Goal: Transaction & Acquisition: Subscribe to service/newsletter

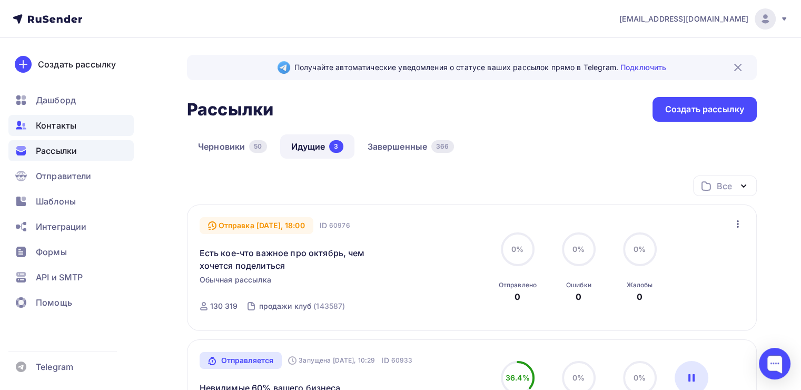
click at [95, 118] on div "Контакты" at bounding box center [70, 125] width 125 height 21
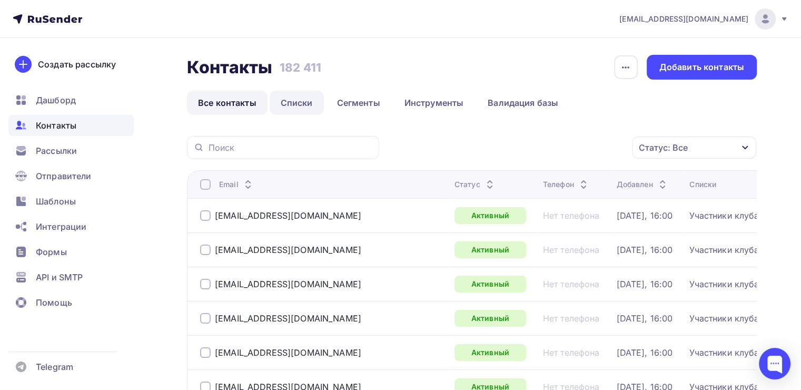
click at [303, 102] on link "Списки" at bounding box center [297, 103] width 54 height 24
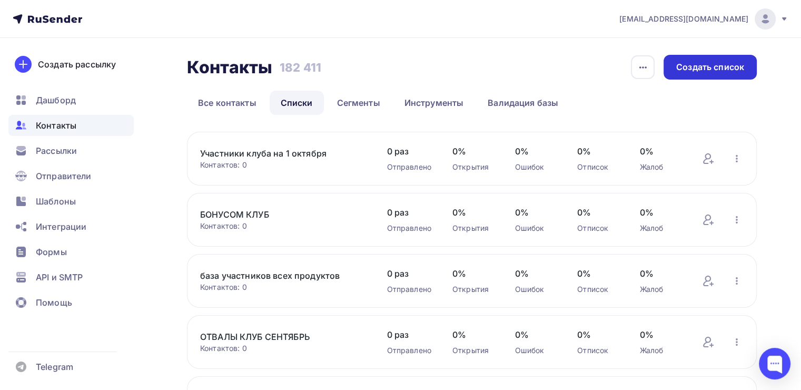
click at [676, 70] on div "Создать список" at bounding box center [710, 67] width 68 height 12
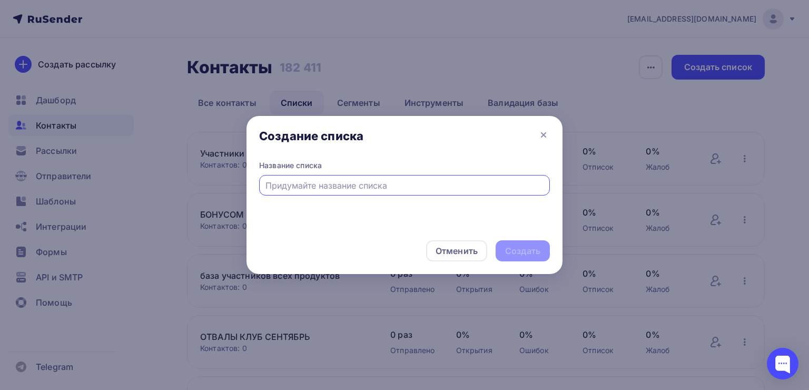
click at [282, 182] on input "text" at bounding box center [404, 185] width 279 height 13
type input "вебинар бизнес"
click at [527, 249] on div "Создать" at bounding box center [522, 251] width 35 height 12
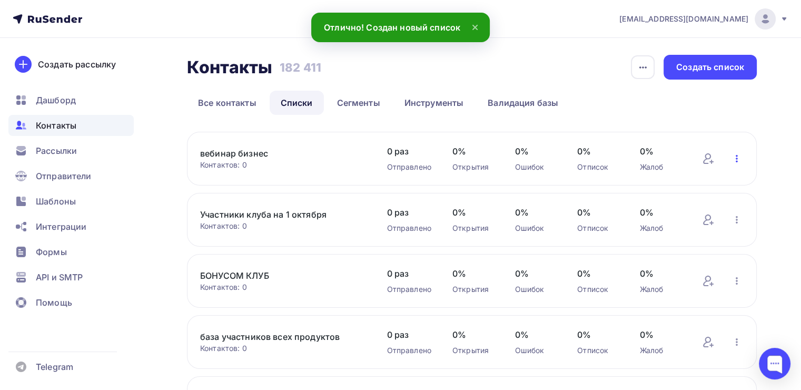
click at [735, 159] on icon "button" at bounding box center [737, 158] width 13 height 13
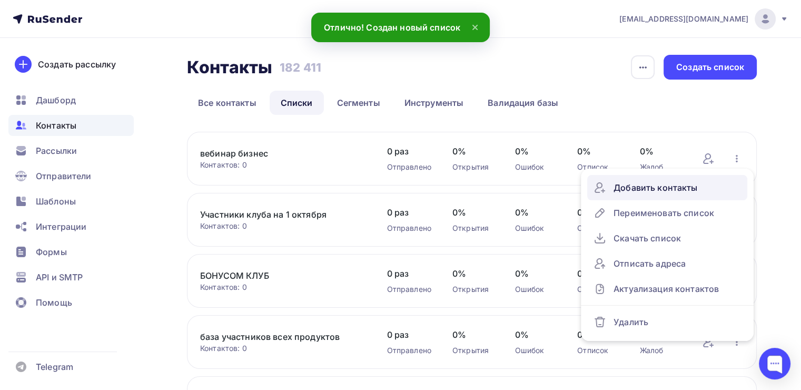
click at [664, 183] on div "Добавить контакты" at bounding box center [667, 187] width 147 height 17
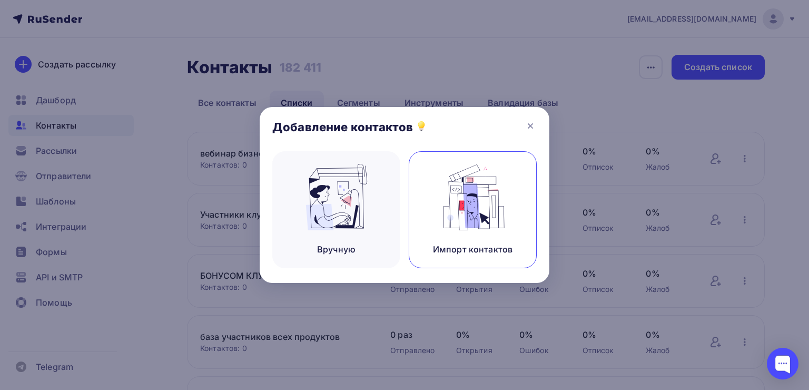
click at [438, 189] on img at bounding box center [473, 197] width 71 height 66
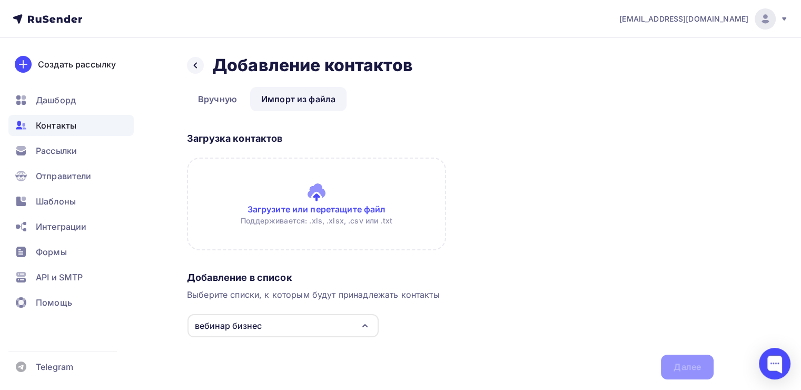
click at [350, 204] on input "file" at bounding box center [316, 203] width 259 height 93
click at [220, 93] on link "Вручную" at bounding box center [217, 99] width 61 height 24
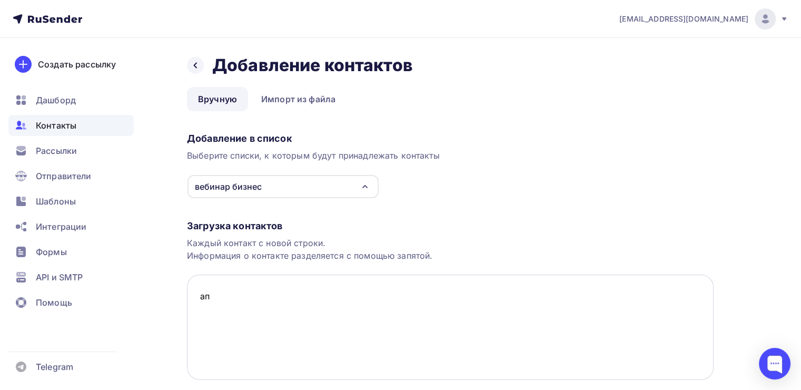
type textarea "[PERSON_NAME]"
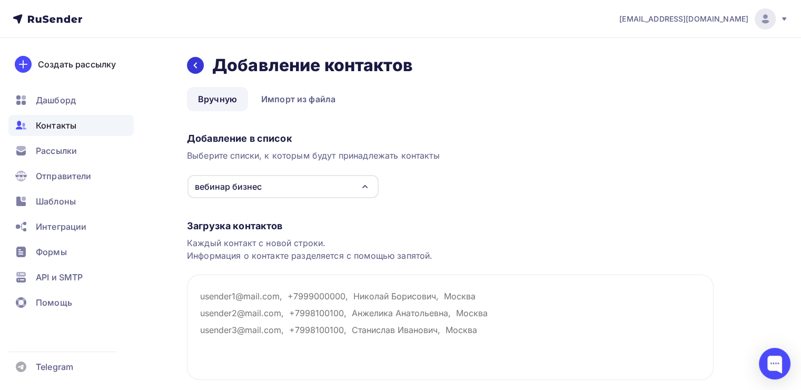
click at [199, 63] on icon at bounding box center [195, 65] width 8 height 8
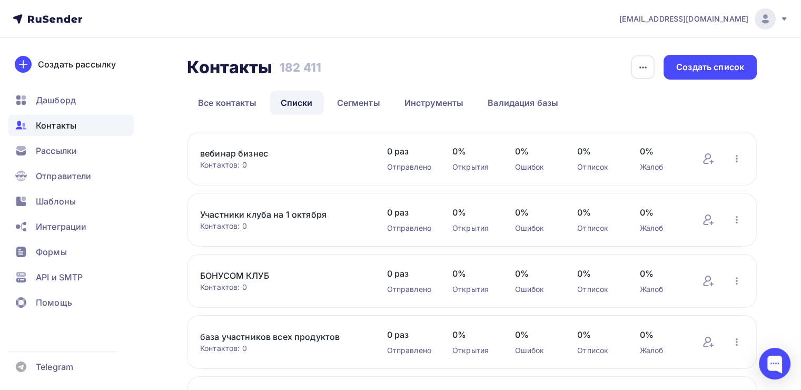
click at [744, 158] on div "вебинар бизнес Контактов: 0 Добавить контакты Переименовать список Скачать спис…" at bounding box center [472, 159] width 570 height 54
click at [739, 158] on icon "button" at bounding box center [737, 158] width 13 height 13
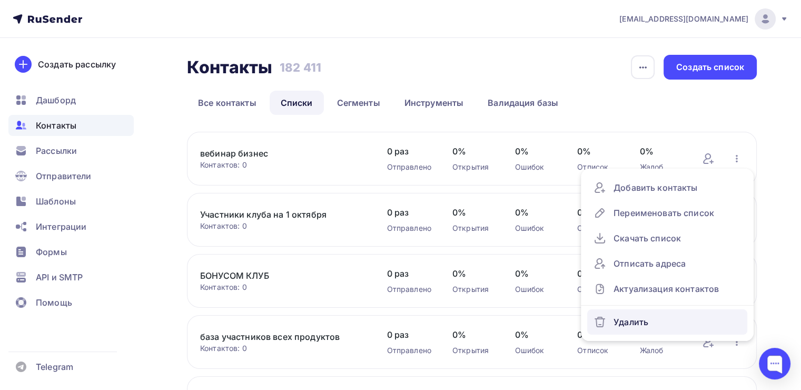
click at [629, 327] on div "Удалить" at bounding box center [667, 321] width 147 height 17
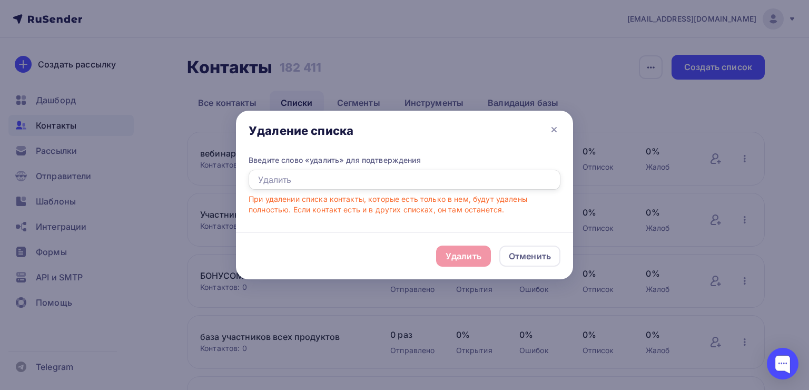
click at [304, 189] on input "text" at bounding box center [405, 180] width 312 height 20
type input "Удалить"
click at [458, 258] on div "Удалить" at bounding box center [464, 256] width 36 height 13
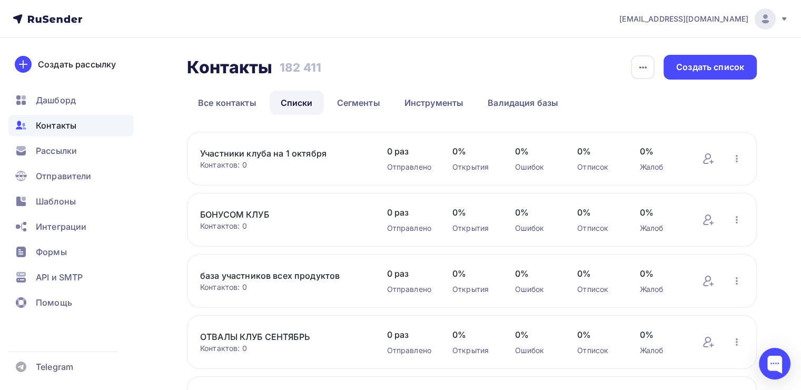
drag, startPoint x: 331, startPoint y: 67, endPoint x: 278, endPoint y: 67, distance: 53.2
click at [278, 67] on div "Контакты Контакты 182 411 182 411 История импорта Создать список" at bounding box center [472, 67] width 570 height 25
click at [371, 78] on div "Контакты Контакты 182 411 182 411 История импорта Создать список" at bounding box center [472, 67] width 570 height 25
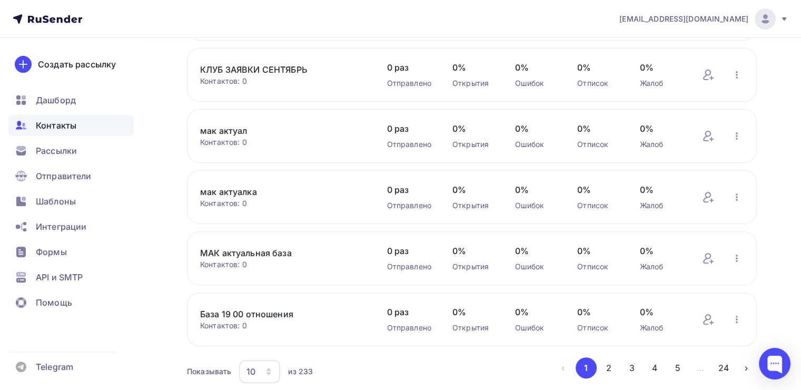
scroll to position [329, 0]
click at [272, 252] on link "МАК актуальная база" at bounding box center [282, 252] width 165 height 13
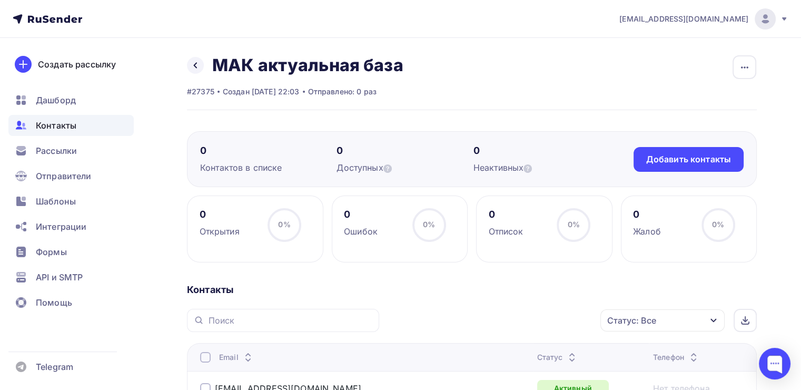
click at [201, 72] on div "Назад МАК актуальная база Переименовать список Скачать список Отписать адреса Н…" at bounding box center [295, 65] width 216 height 21
click at [199, 70] on link at bounding box center [195, 65] width 17 height 17
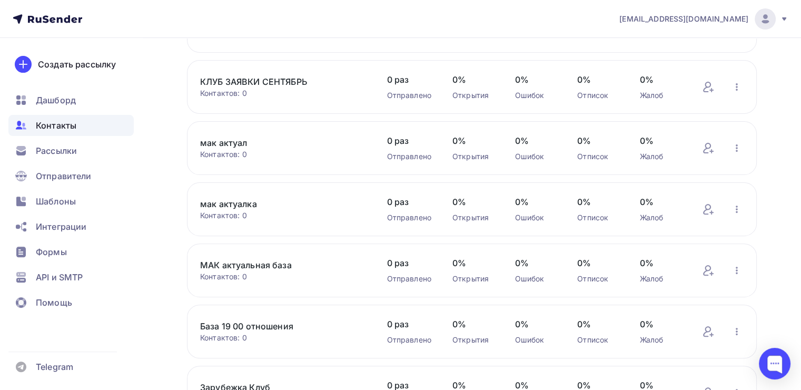
scroll to position [425, 0]
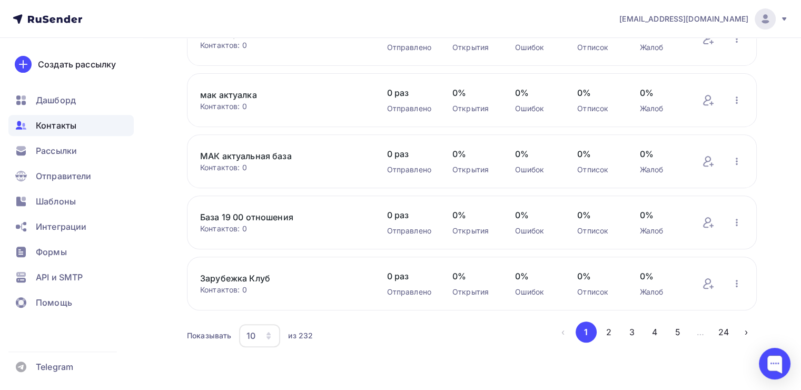
click at [249, 230] on div "Контактов: 0" at bounding box center [282, 228] width 165 height 11
click at [221, 229] on div "Контактов: 0" at bounding box center [282, 228] width 165 height 11
drag, startPoint x: 249, startPoint y: 225, endPoint x: 199, endPoint y: 228, distance: 50.1
click at [199, 228] on div "База 19 00 отношения Контактов: 0 Добавить контакты Переименовать список Скачат…" at bounding box center [472, 222] width 570 height 54
click at [309, 225] on div "Контактов: 0" at bounding box center [282, 228] width 165 height 11
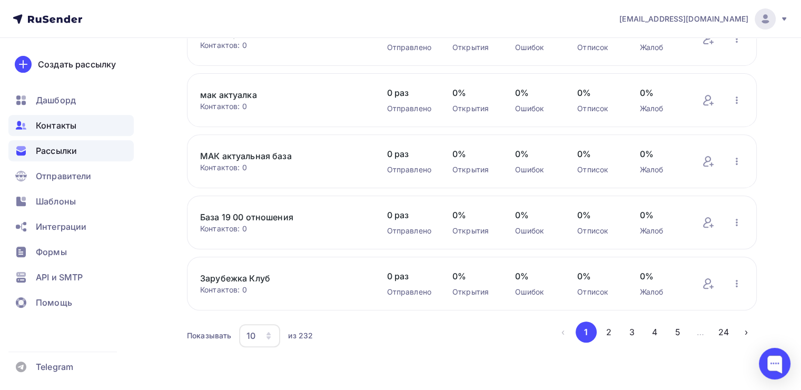
click at [92, 150] on div "Рассылки" at bounding box center [70, 150] width 125 height 21
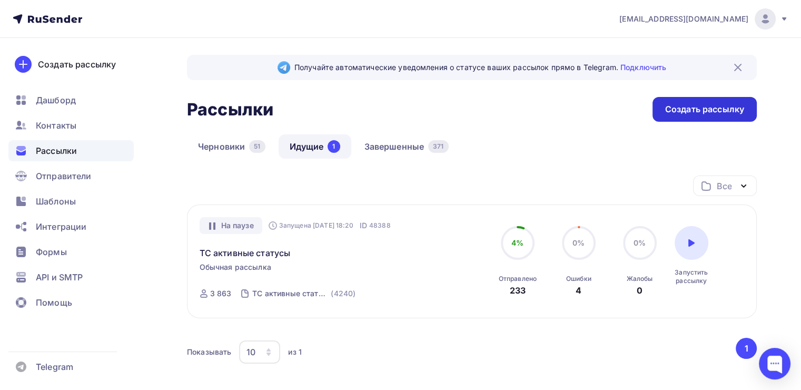
click at [685, 106] on div "Создать рассылку" at bounding box center [704, 109] width 79 height 12
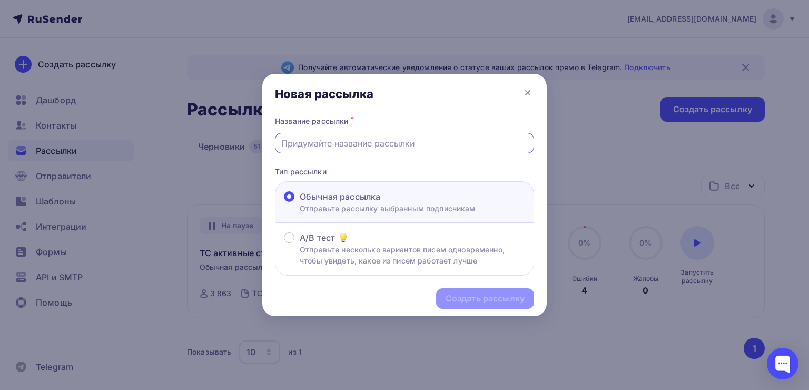
click at [392, 140] on input "text" at bounding box center [404, 143] width 247 height 13
click at [498, 94] on div "Новая рассылка" at bounding box center [404, 94] width 284 height 40
click at [525, 93] on icon at bounding box center [527, 92] width 13 height 13
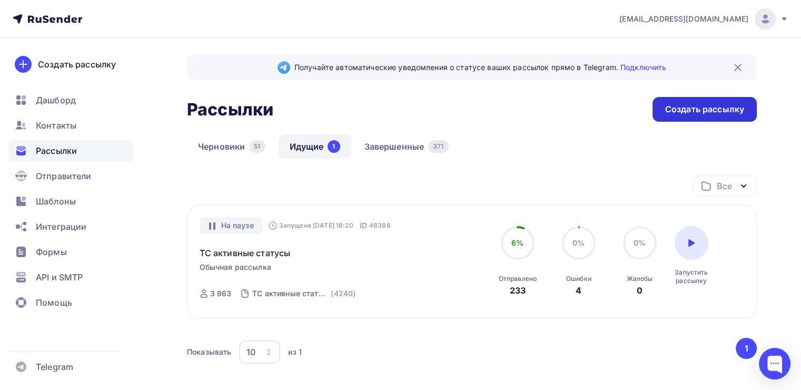
click at [693, 108] on div "Создать рассылку" at bounding box center [704, 109] width 79 height 12
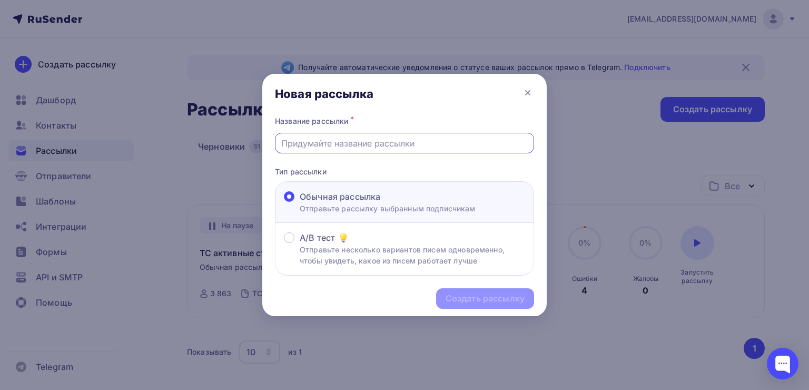
click at [356, 137] on input "text" at bounding box center [404, 143] width 247 height 13
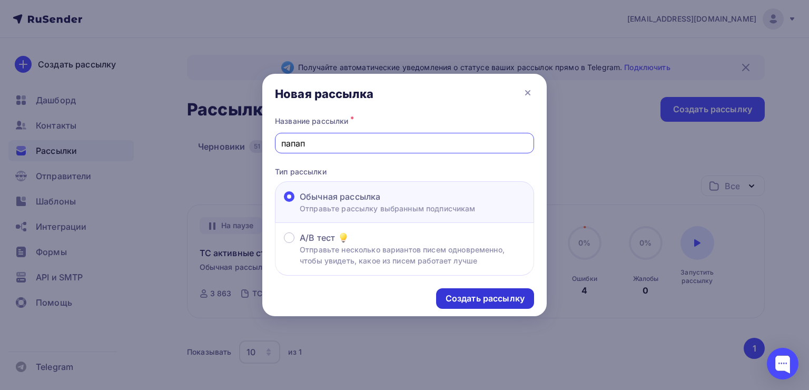
type input "папап"
click at [457, 293] on div "Создать рассылку" at bounding box center [485, 298] width 79 height 12
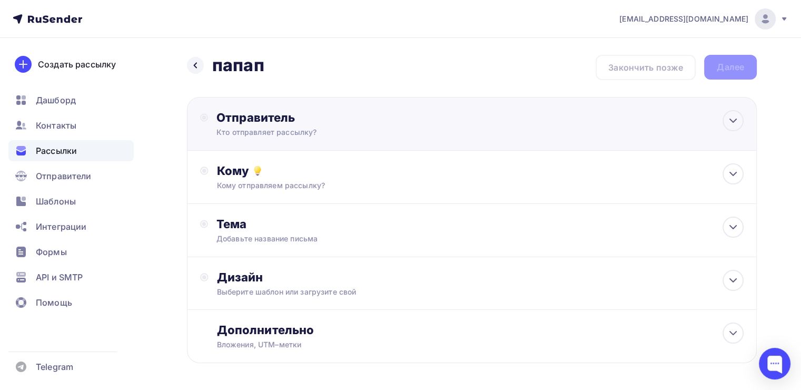
click at [308, 105] on div "Отправитель Кто отправляет рассылку? Email * [EMAIL_ADDRESS][DOMAIN_NAME] [EMAI…" at bounding box center [472, 124] width 570 height 54
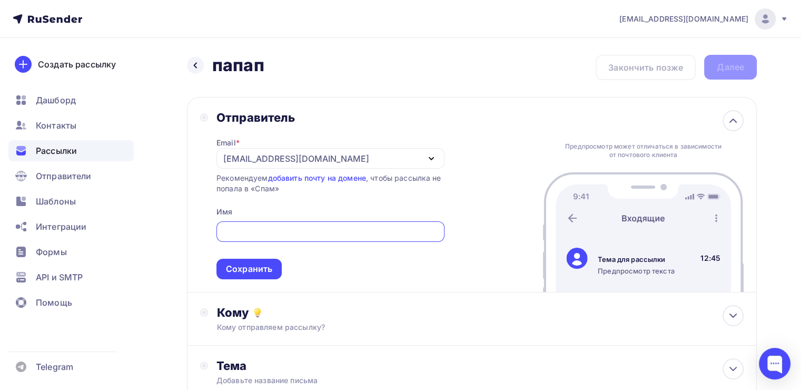
click at [225, 157] on div "[EMAIL_ADDRESS][DOMAIN_NAME]" at bounding box center [296, 158] width 146 height 13
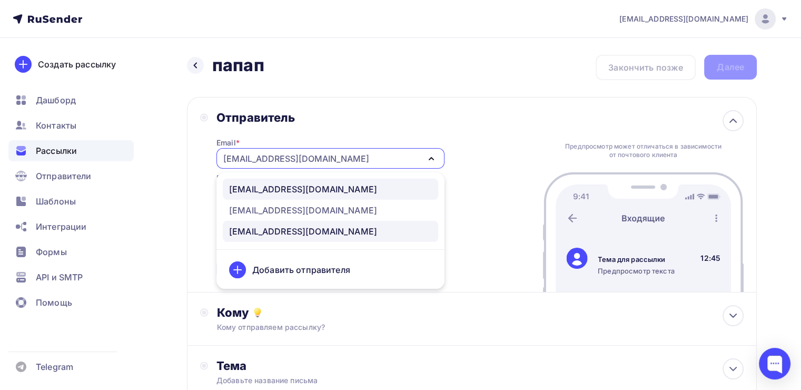
click at [228, 185] on link "[EMAIL_ADDRESS][DOMAIN_NAME]" at bounding box center [330, 189] width 215 height 21
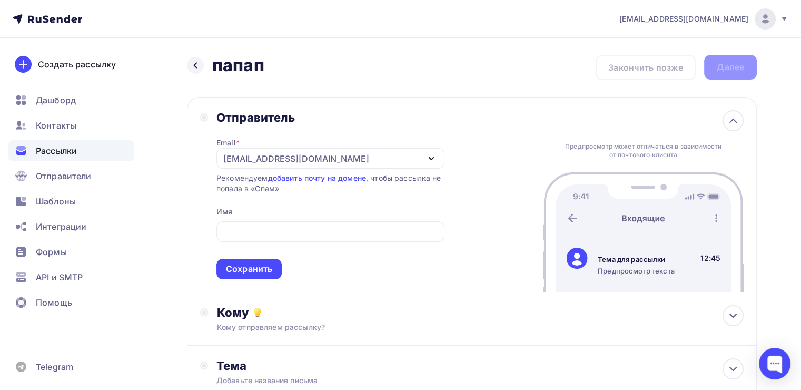
click at [242, 156] on div "[EMAIL_ADDRESS][DOMAIN_NAME]" at bounding box center [296, 158] width 146 height 13
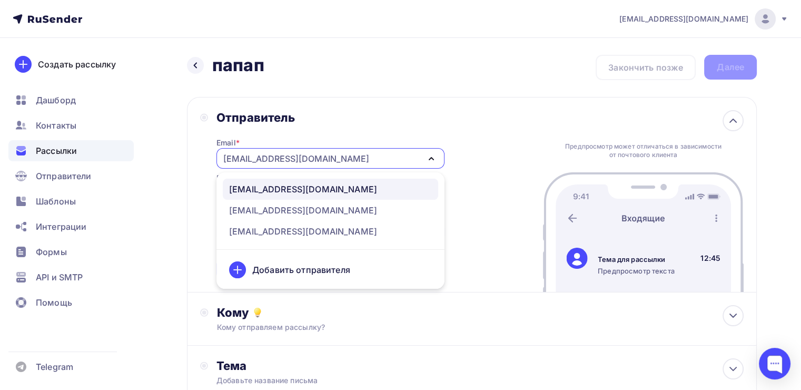
click at [400, 156] on div "[EMAIL_ADDRESS][DOMAIN_NAME]" at bounding box center [330, 158] width 228 height 21
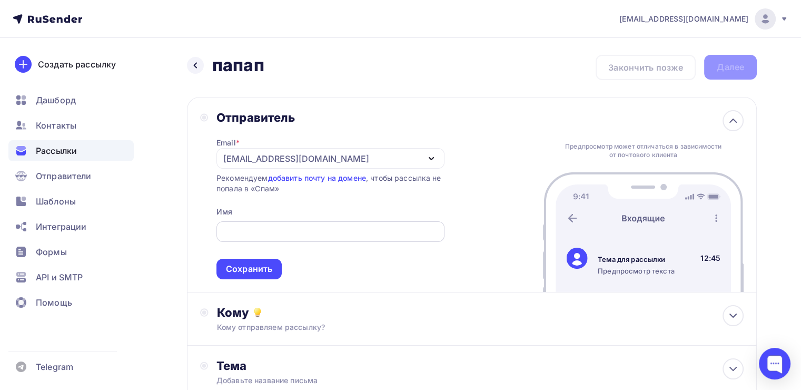
click at [246, 221] on div at bounding box center [330, 231] width 228 height 21
click at [246, 228] on input "text" at bounding box center [330, 231] width 216 height 13
type input "[PERSON_NAME]"
click at [257, 263] on div "Сохранить" at bounding box center [249, 269] width 46 height 12
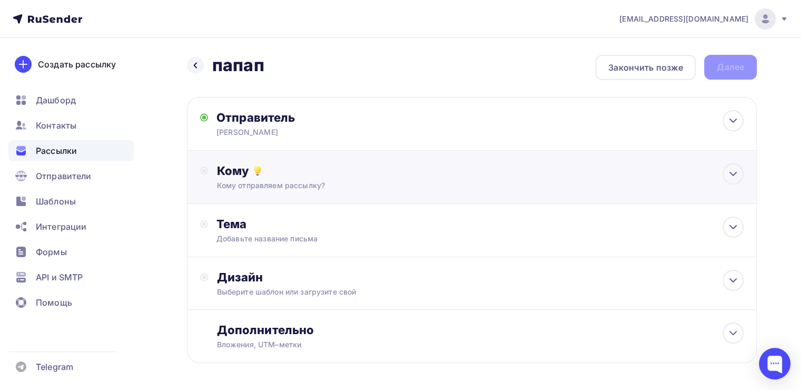
click at [272, 182] on div "Кому отправляем рассылку?" at bounding box center [454, 185] width 474 height 11
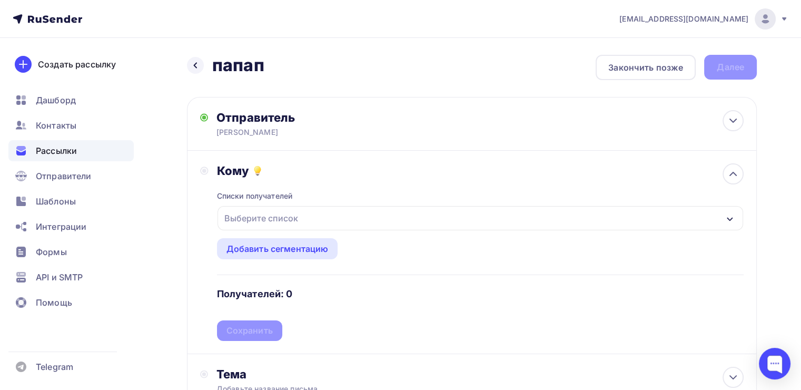
click at [263, 222] on div "Выберите список" at bounding box center [261, 218] width 82 height 19
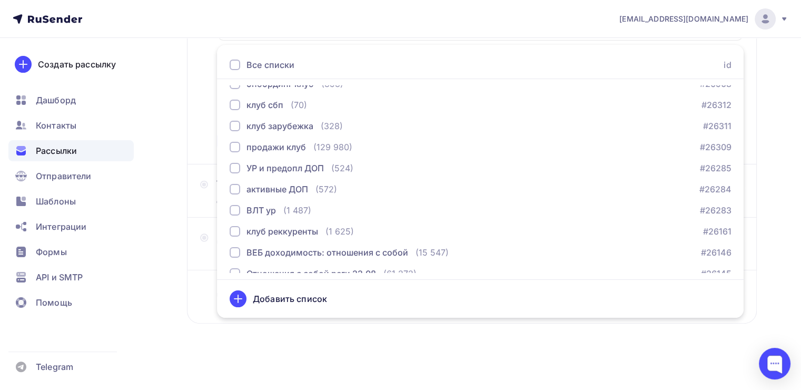
scroll to position [1028, 0]
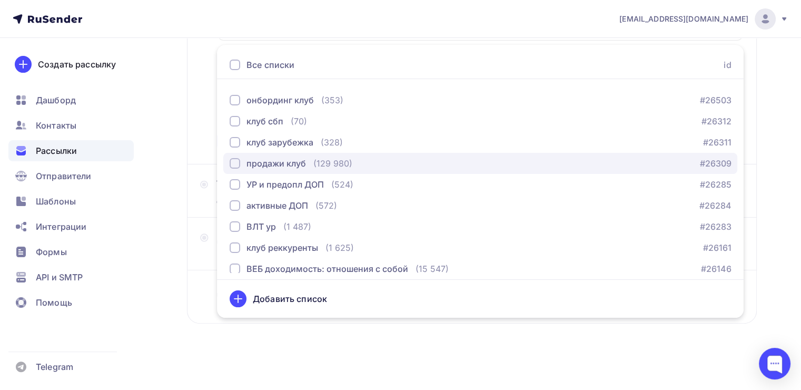
click at [235, 160] on div "button" at bounding box center [235, 163] width 11 height 11
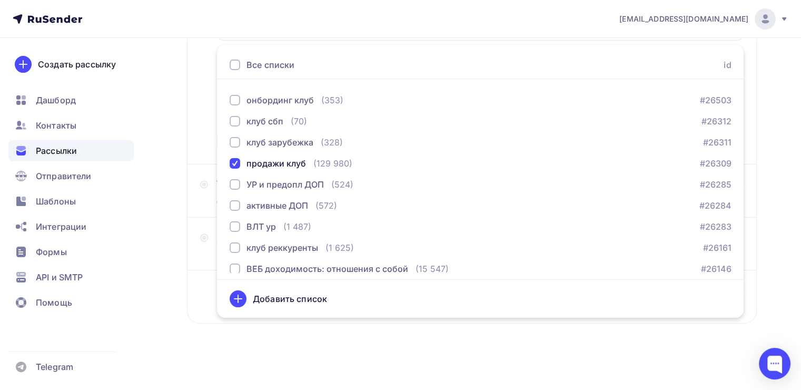
click at [173, 134] on div "Назад папап папап Закончить позже Далее Отправитель [PERSON_NAME] Email * [EMAI…" at bounding box center [400, 119] width 801 height 543
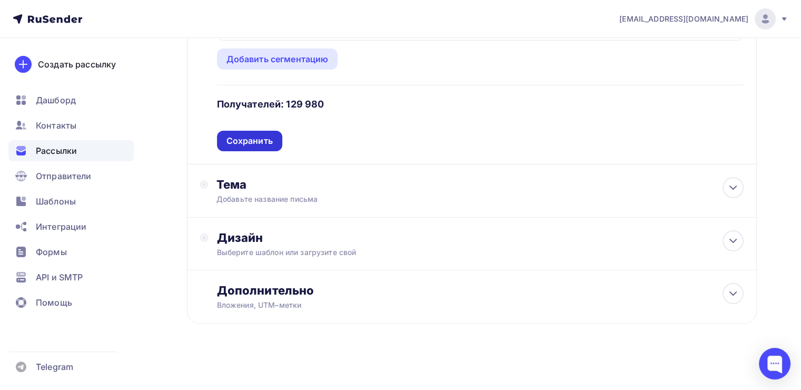
click at [259, 136] on div "Сохранить" at bounding box center [249, 141] width 46 height 12
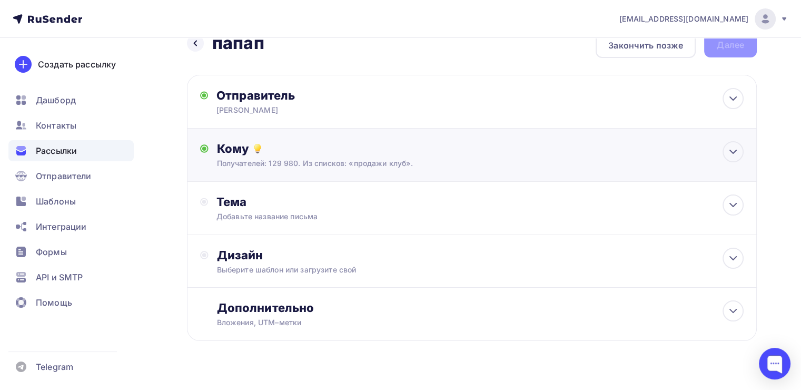
scroll to position [40, 0]
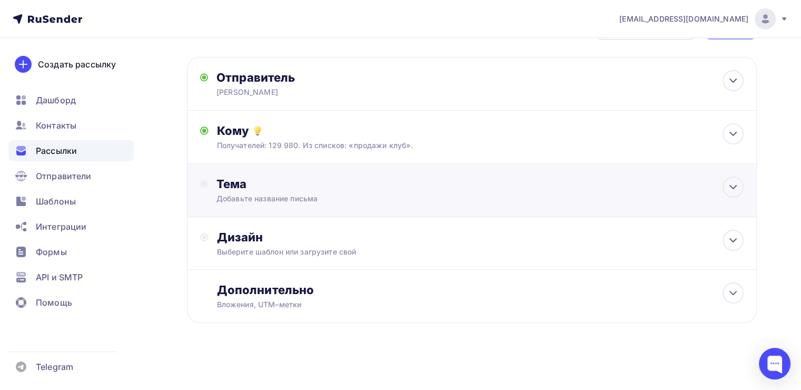
click at [297, 176] on div "Тема" at bounding box center [320, 183] width 208 height 15
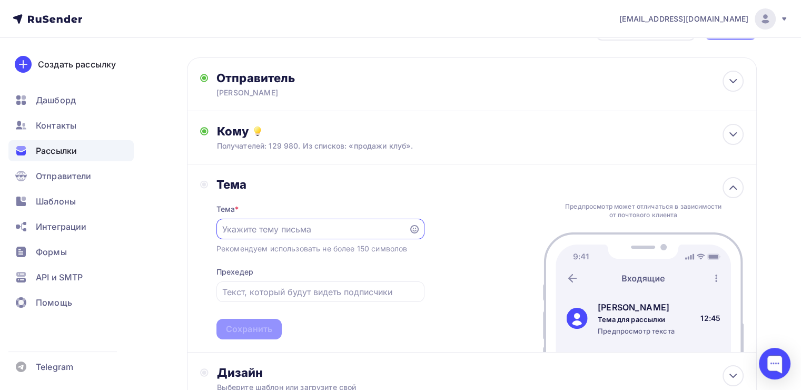
scroll to position [0, 0]
click at [262, 228] on input "text" at bounding box center [312, 229] width 180 height 13
type input "п"
type input "рпрпрпрпр"
click at [259, 327] on div "Сохранить" at bounding box center [249, 329] width 46 height 12
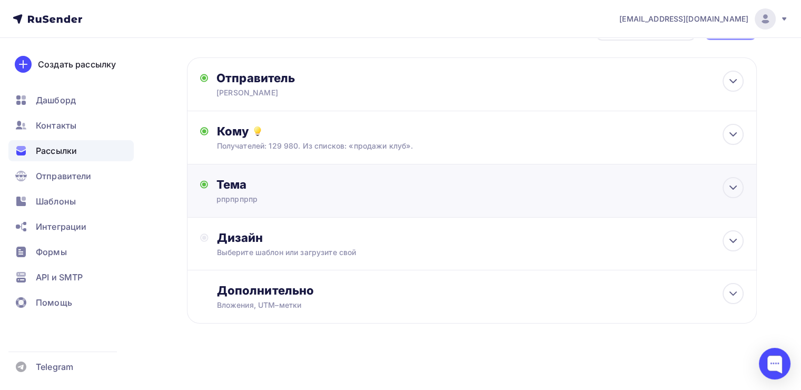
scroll to position [40, 0]
click at [329, 235] on div "Дизайн" at bounding box center [480, 237] width 527 height 15
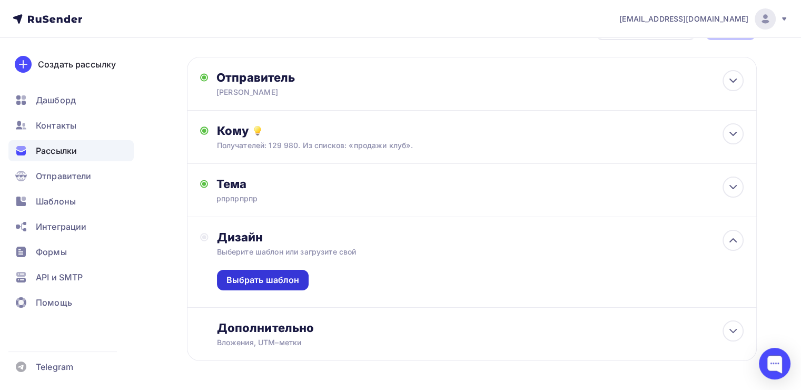
click at [287, 274] on div "Выбрать шаблон" at bounding box center [262, 280] width 73 height 12
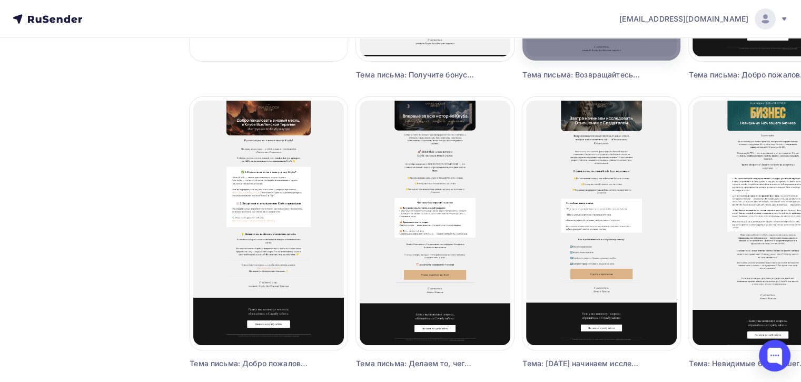
scroll to position [331, 0]
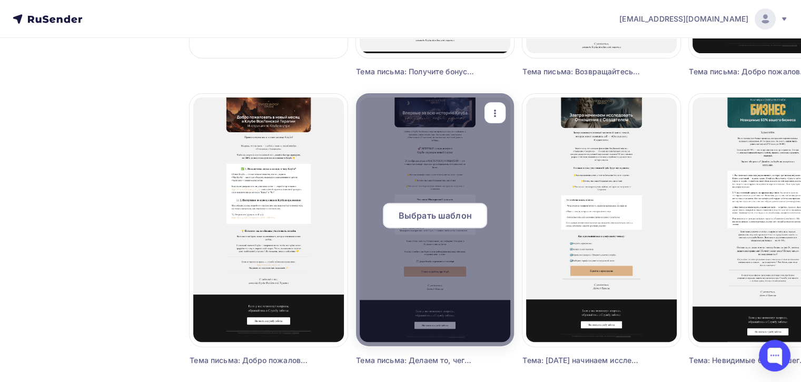
click at [445, 215] on span "Выбрать шаблон" at bounding box center [435, 215] width 73 height 13
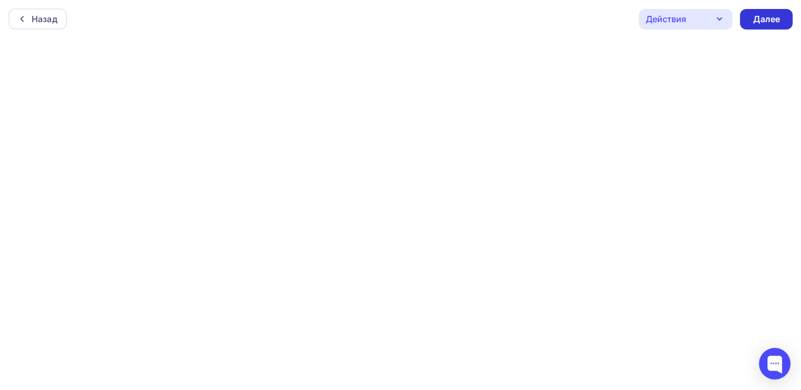
click at [764, 14] on div "Далее" at bounding box center [766, 19] width 27 height 12
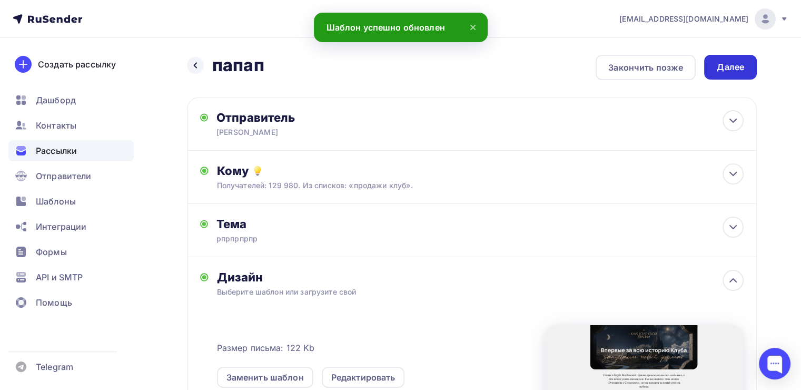
click at [727, 71] on div "Далее" at bounding box center [730, 67] width 27 height 12
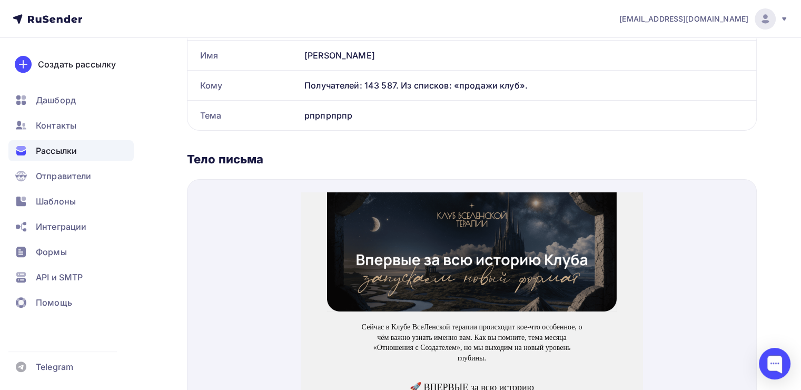
scroll to position [294, 0]
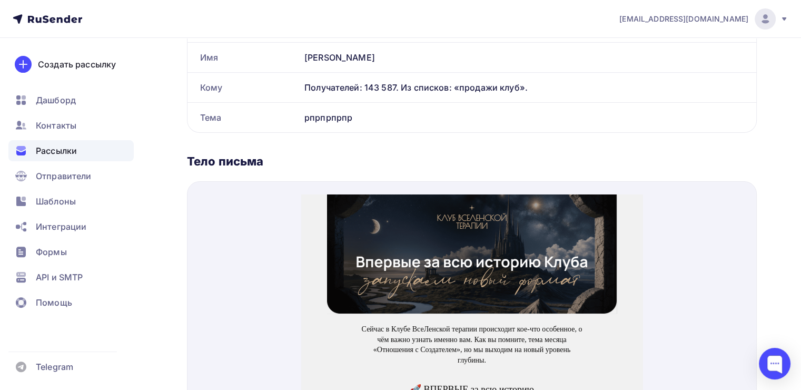
click at [484, 234] on img at bounding box center [472, 241] width 290 height 119
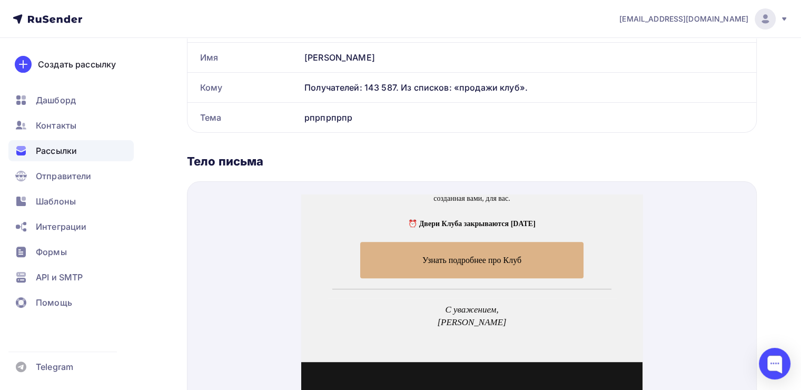
scroll to position [573, 0]
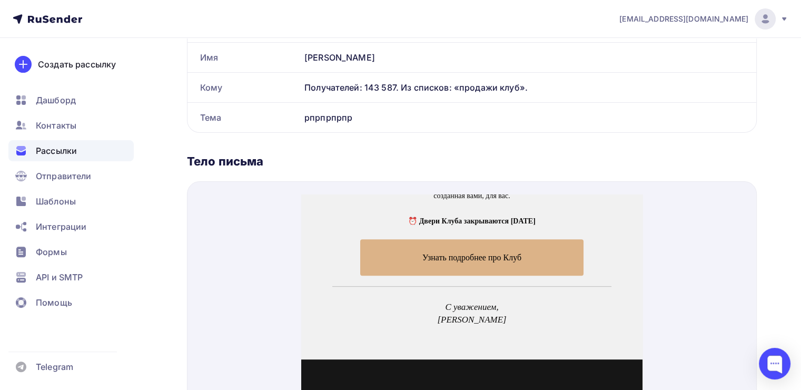
click at [458, 239] on span "Узнать подробнее про Клуб" at bounding box center [471, 244] width 223 height 36
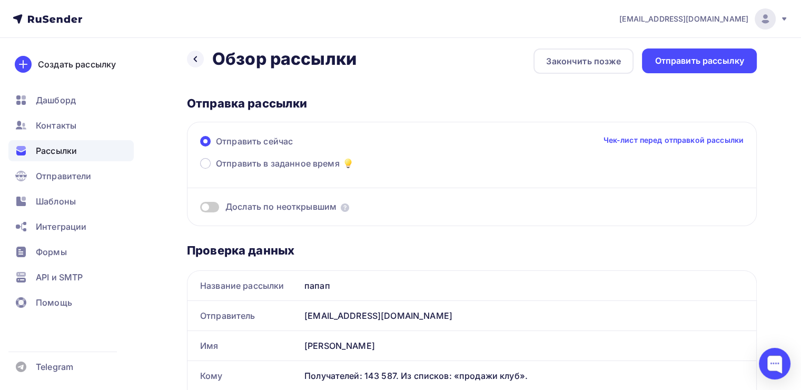
scroll to position [0, 0]
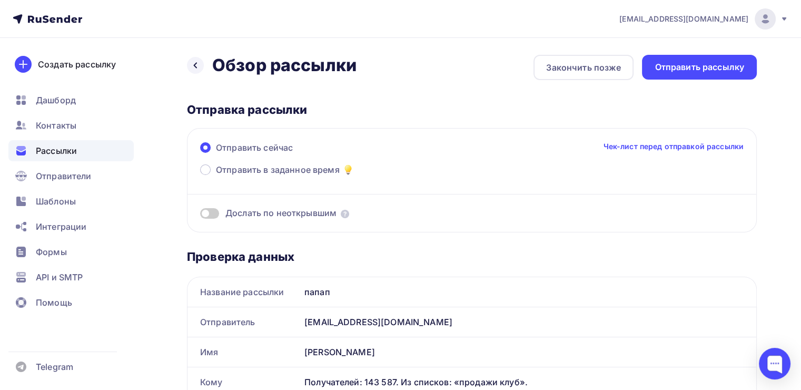
click at [287, 149] on span "Отправить сейчас" at bounding box center [254, 147] width 77 height 13
click at [216, 154] on input "Отправить сейчас" at bounding box center [216, 154] width 0 height 0
click at [208, 169] on span at bounding box center [205, 169] width 11 height 11
click at [216, 176] on input "Отправить в заданное время" at bounding box center [216, 176] width 0 height 0
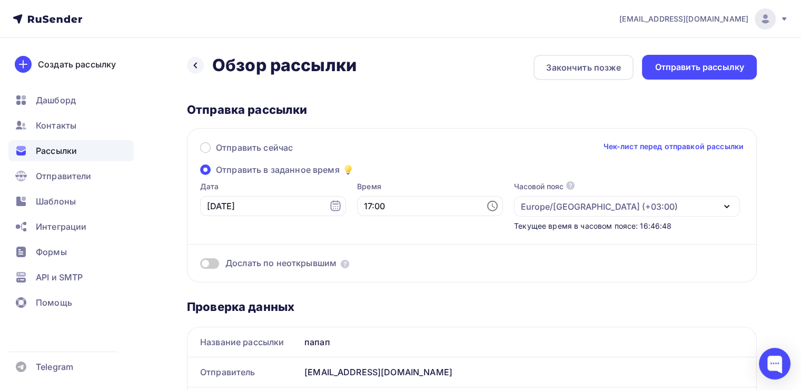
click at [486, 204] on icon at bounding box center [492, 206] width 13 height 13
click at [497, 125] on div "Отправка рассылки Отправить сейчас Чек-лист перед отправкой рассылки Отправить …" at bounding box center [472, 192] width 570 height 180
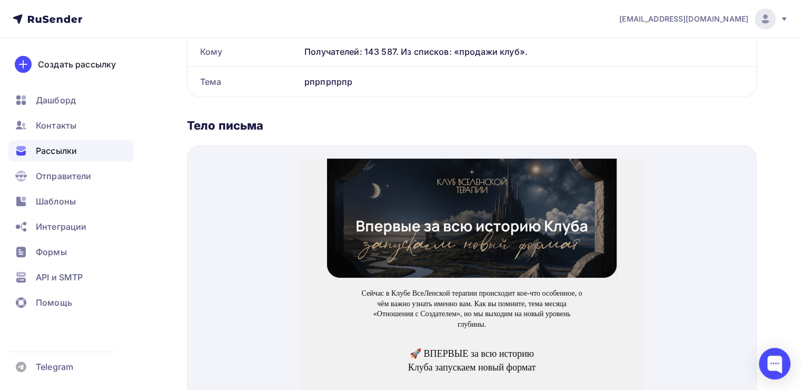
scroll to position [0, 0]
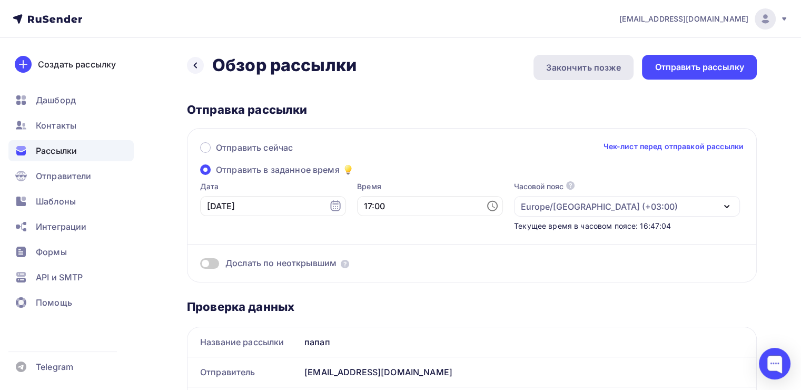
click at [566, 65] on div "Закончить позже" at bounding box center [583, 67] width 75 height 13
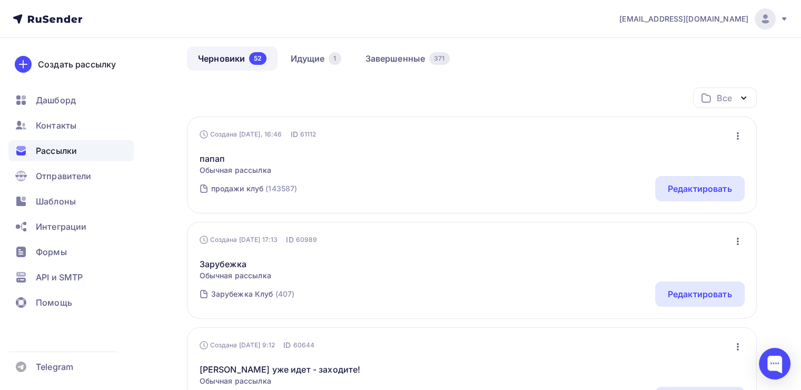
scroll to position [92, 0]
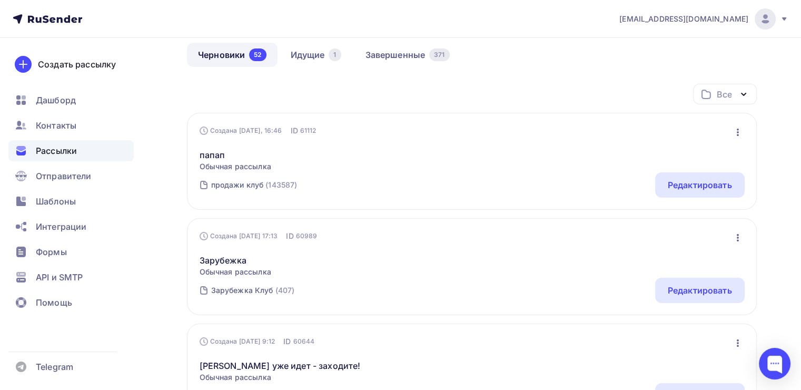
click at [734, 131] on icon "button" at bounding box center [738, 132] width 13 height 13
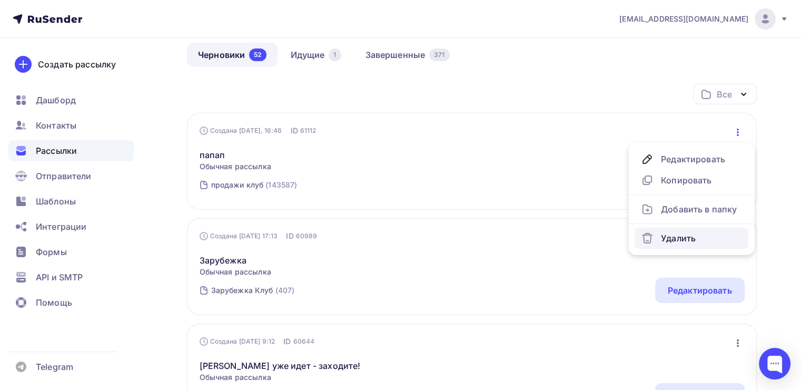
click at [667, 238] on div "Удалить" at bounding box center [691, 238] width 101 height 13
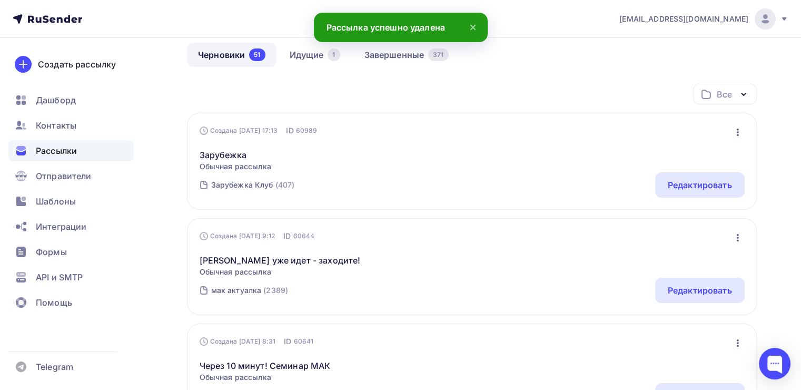
scroll to position [0, 0]
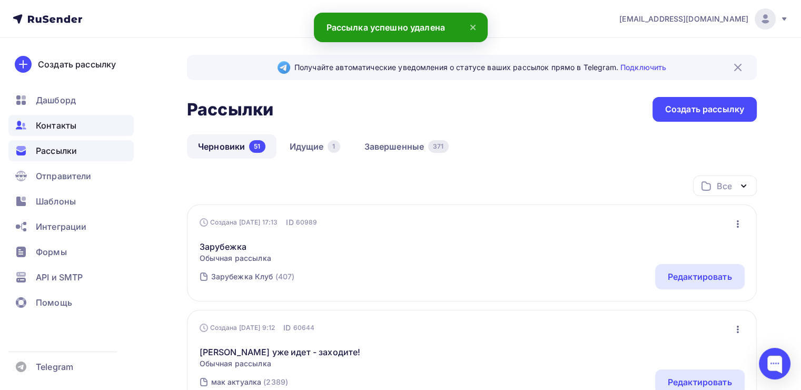
click at [73, 120] on span "Контакты" at bounding box center [56, 125] width 41 height 13
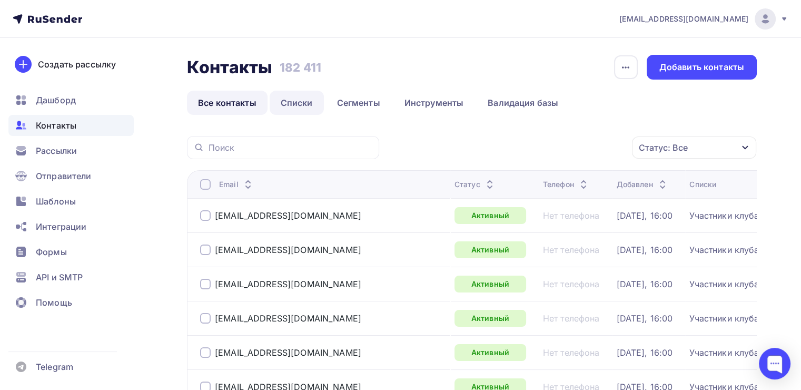
click at [303, 98] on link "Списки" at bounding box center [297, 103] width 54 height 24
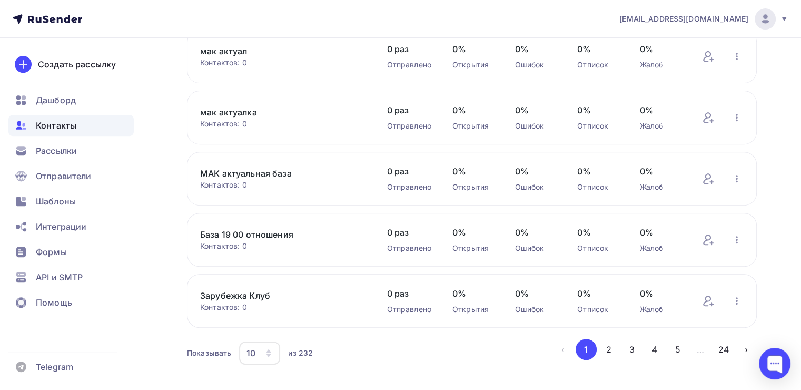
scroll to position [425, 0]
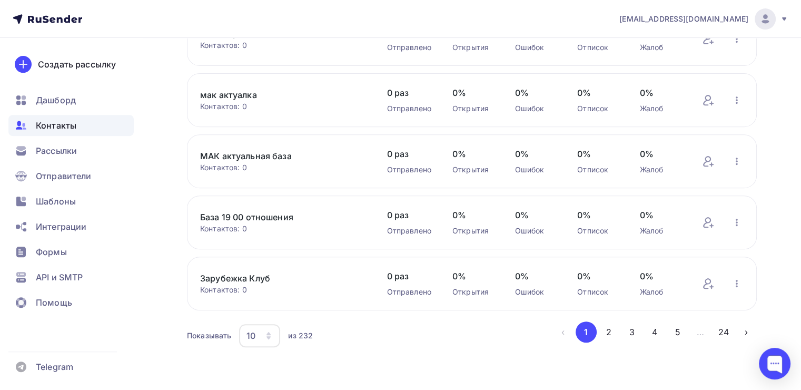
click at [265, 333] on icon "button" at bounding box center [268, 335] width 8 height 8
click at [262, 294] on link "100" at bounding box center [302, 301] width 114 height 21
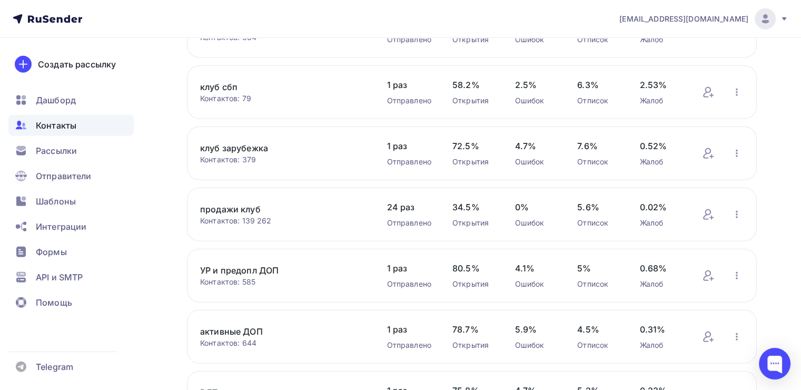
scroll to position [3122, 0]
click at [737, 210] on icon "button" at bounding box center [737, 213] width 2 height 7
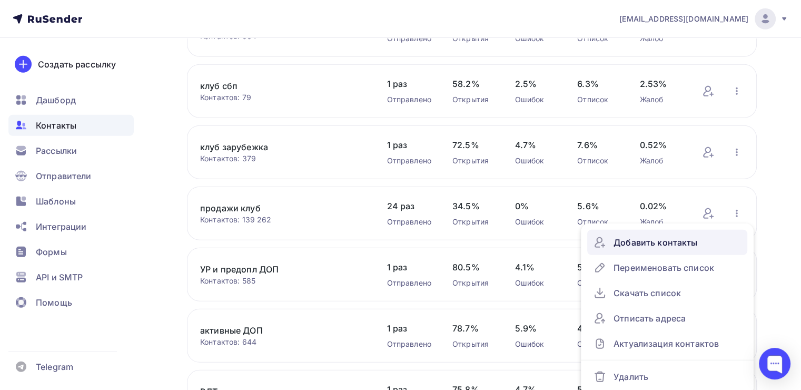
click at [676, 234] on div "Добавить контакты" at bounding box center [667, 242] width 147 height 17
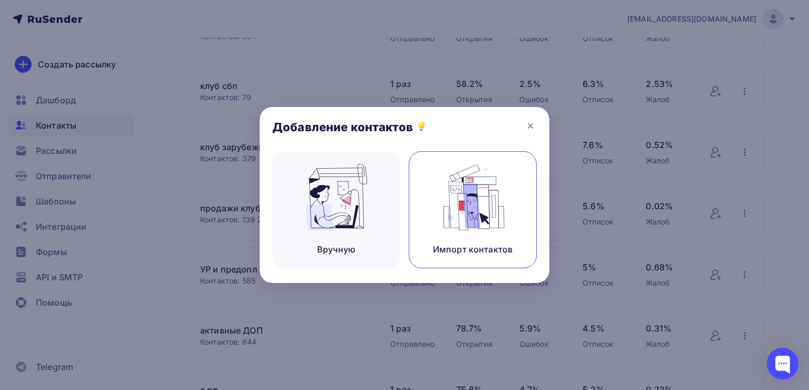
click at [457, 230] on img at bounding box center [473, 197] width 71 height 66
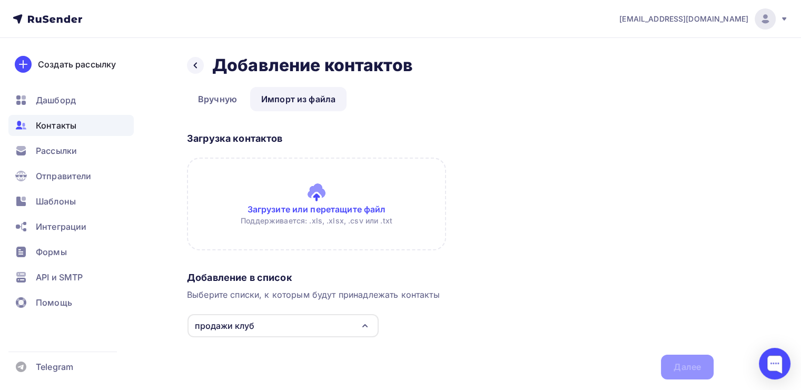
click at [337, 205] on input "file" at bounding box center [316, 203] width 259 height 93
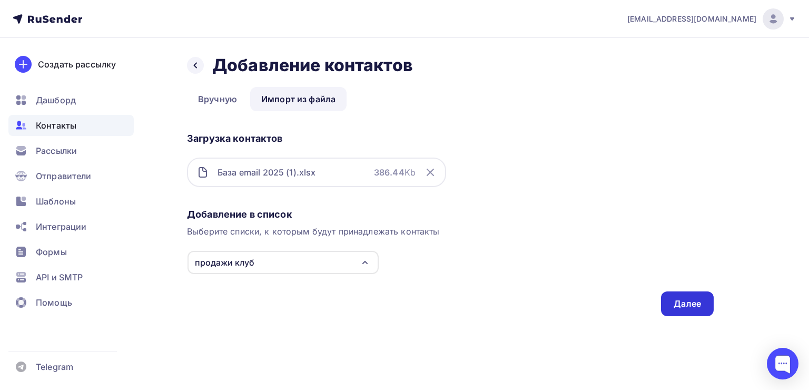
click at [677, 295] on div "Далее" at bounding box center [687, 303] width 53 height 25
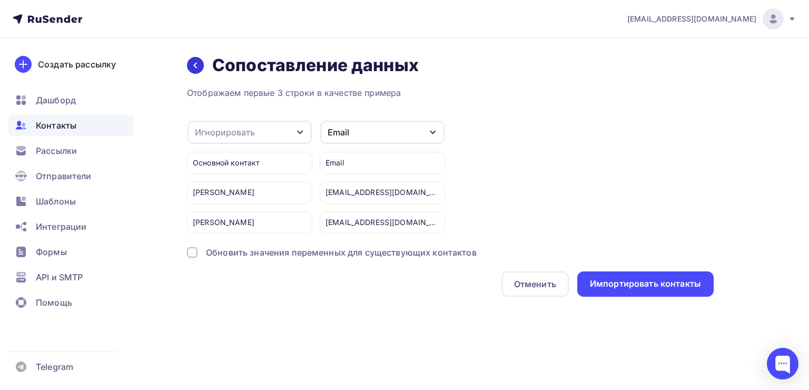
click at [196, 71] on div at bounding box center [195, 65] width 17 height 17
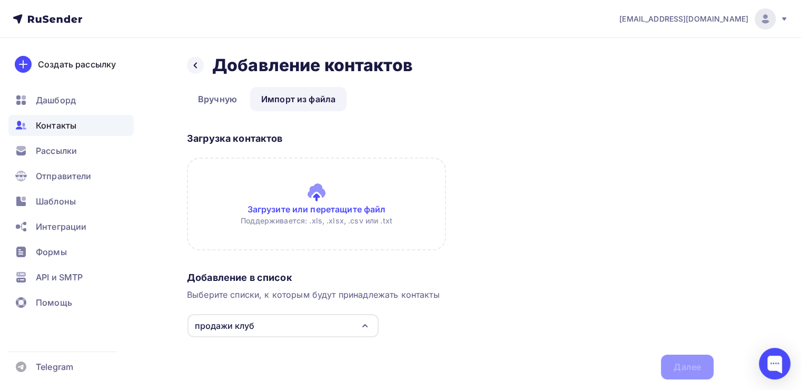
click at [196, 71] on div at bounding box center [195, 65] width 17 height 17
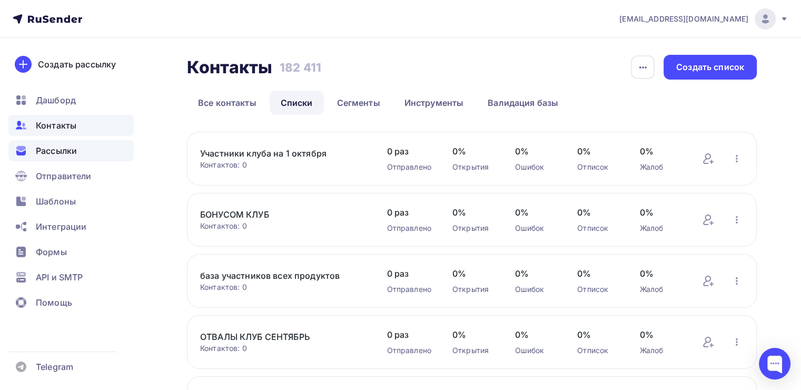
click at [51, 149] on span "Рассылки" at bounding box center [56, 150] width 41 height 13
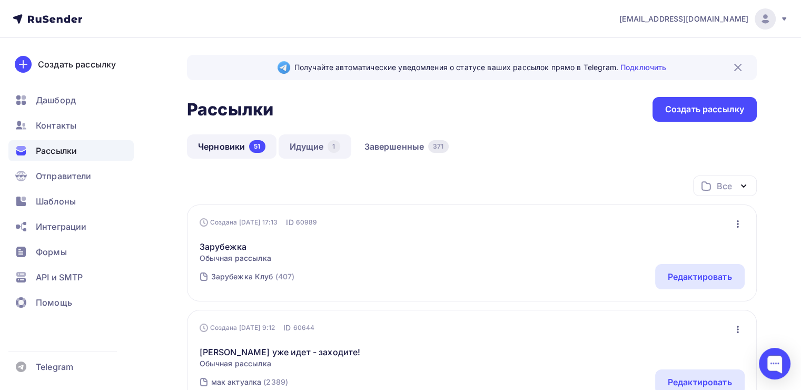
click at [304, 141] on link "Идущие 1" at bounding box center [315, 146] width 73 height 24
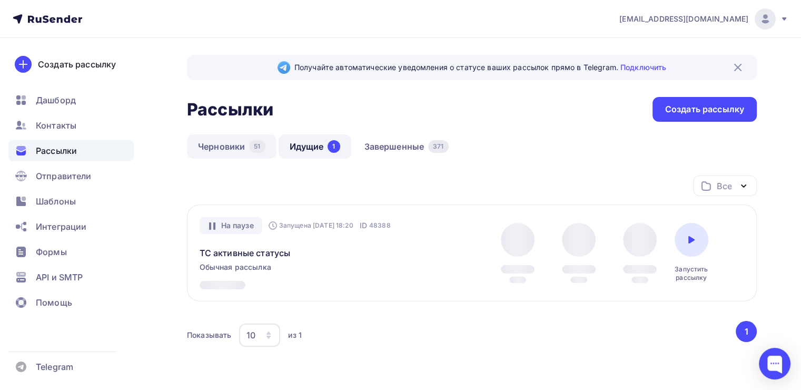
click at [252, 141] on div "51" at bounding box center [257, 146] width 16 height 13
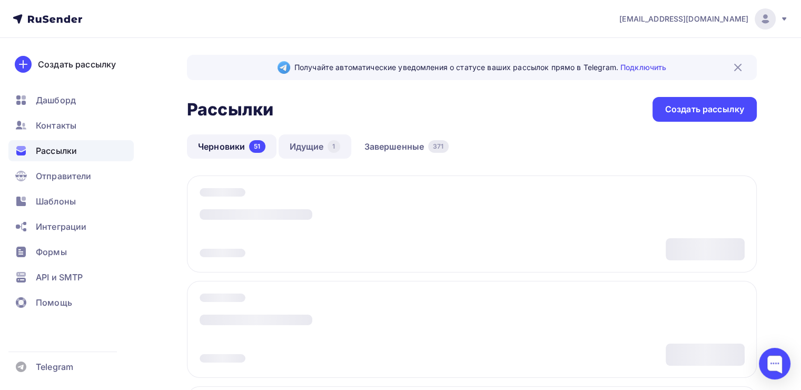
click at [323, 141] on link "Идущие 1" at bounding box center [315, 146] width 73 height 24
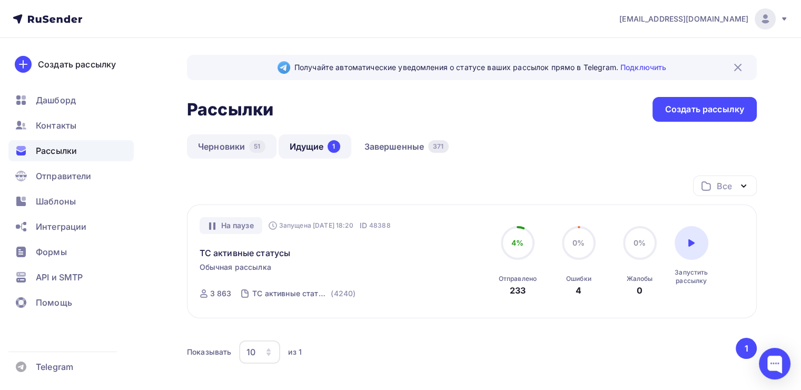
click at [242, 154] on link "Черновики 51" at bounding box center [232, 146] width 90 height 24
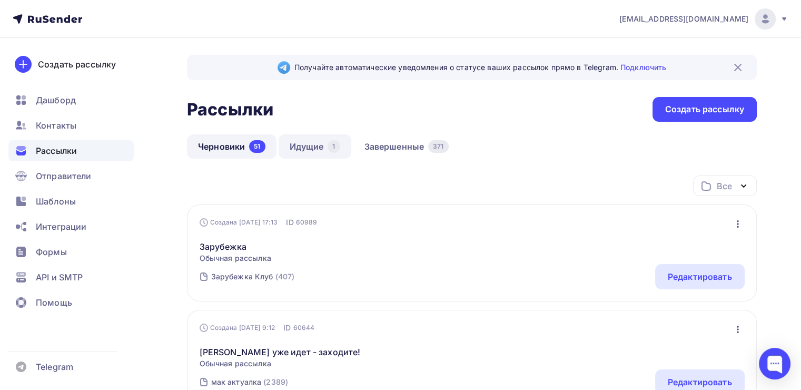
click at [313, 142] on link "Идущие 1" at bounding box center [315, 146] width 73 height 24
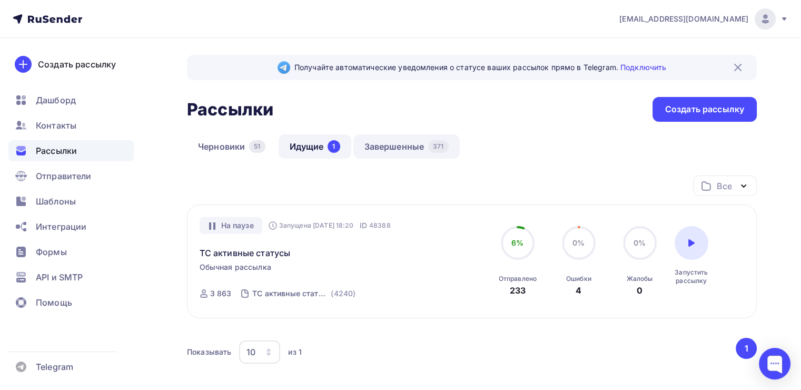
click at [411, 146] on link "Завершенные 371" at bounding box center [406, 146] width 106 height 24
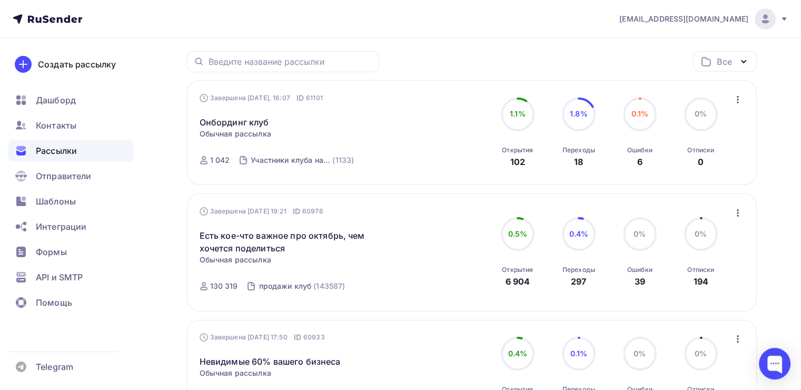
scroll to position [124, 0]
click at [76, 207] on div "Шаблоны" at bounding box center [70, 201] width 125 height 21
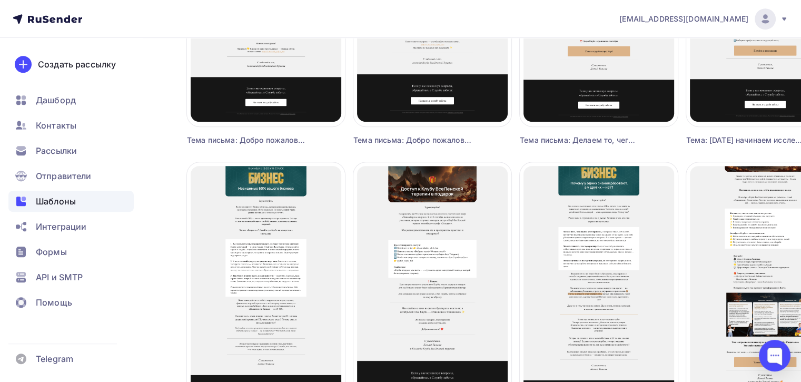
scroll to position [1008, 0]
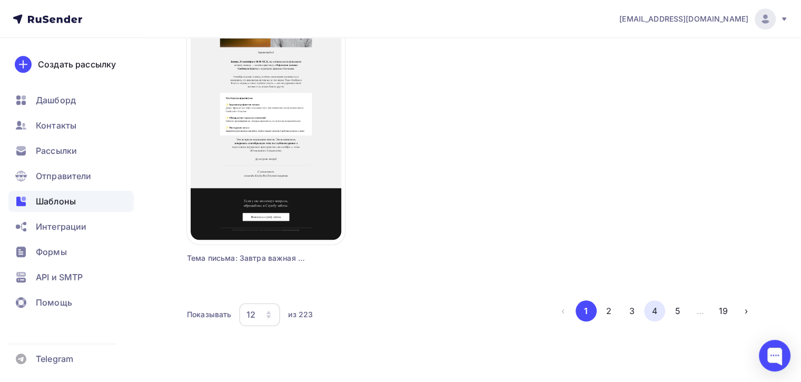
click at [652, 312] on button "4" at bounding box center [654, 310] width 21 height 21
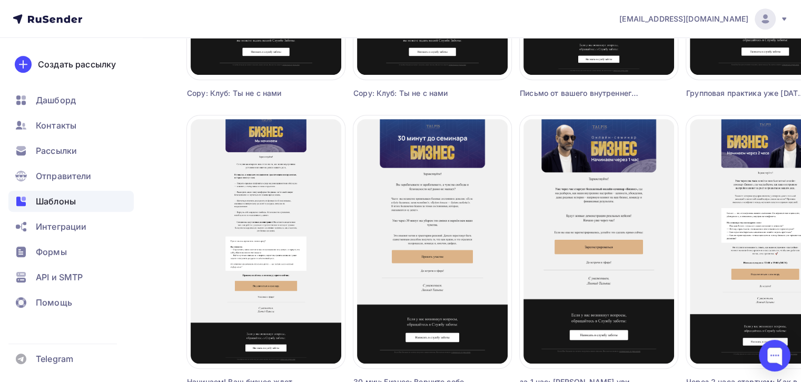
scroll to position [580, 0]
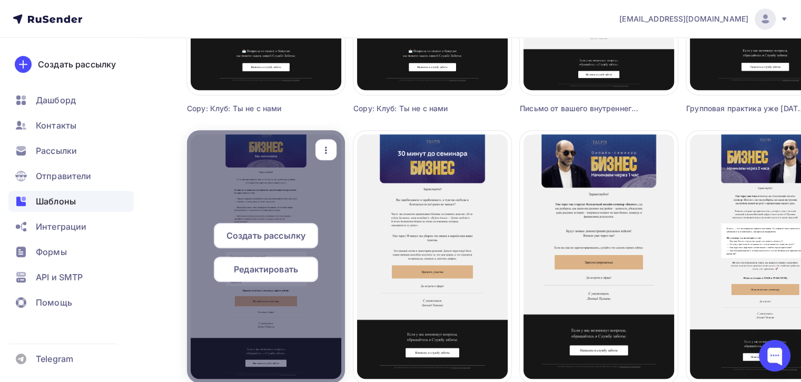
click at [272, 264] on span "Редактировать" at bounding box center [266, 269] width 64 height 13
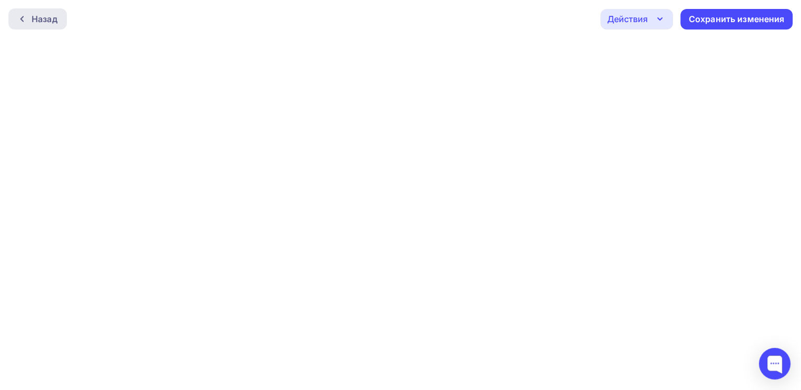
click at [25, 17] on icon at bounding box center [22, 19] width 8 height 8
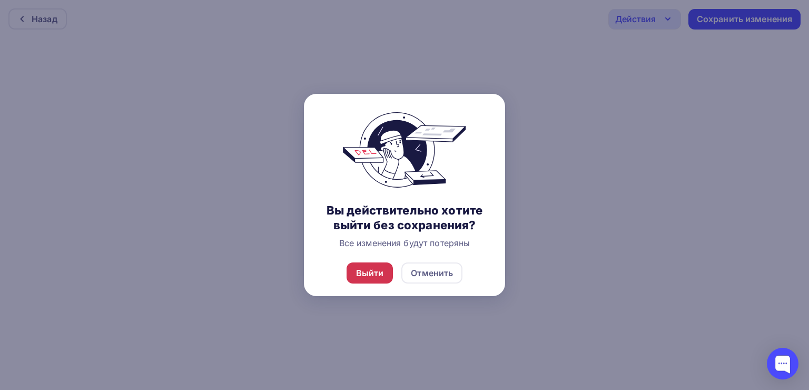
click at [380, 276] on div "Выйти" at bounding box center [370, 273] width 28 height 13
